Goal: Transaction & Acquisition: Book appointment/travel/reservation

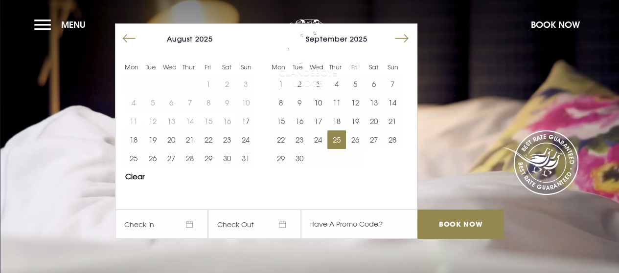
click at [339, 140] on button "25" at bounding box center [336, 140] width 19 height 19
click at [376, 138] on button "27" at bounding box center [373, 140] width 19 height 19
click at [361, 222] on input "text" at bounding box center [359, 224] width 116 height 29
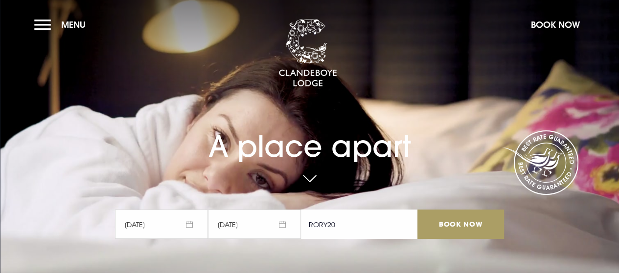
type input "RORY20"
click at [466, 219] on input "Book Now" at bounding box center [460, 224] width 86 height 29
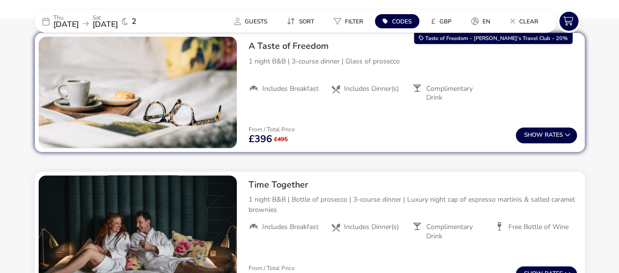
scroll to position [506, 0]
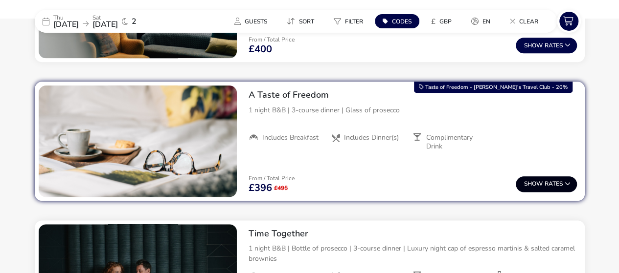
click at [536, 181] on span "Show" at bounding box center [534, 184] width 21 height 6
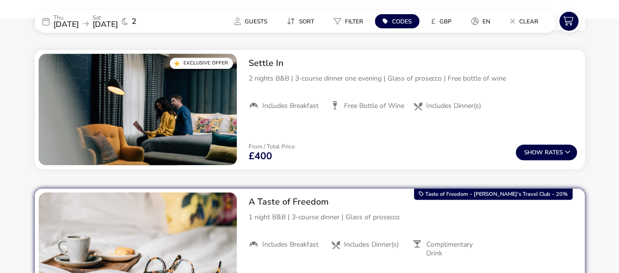
scroll to position [294, 0]
